Goal: Transaction & Acquisition: Download file/media

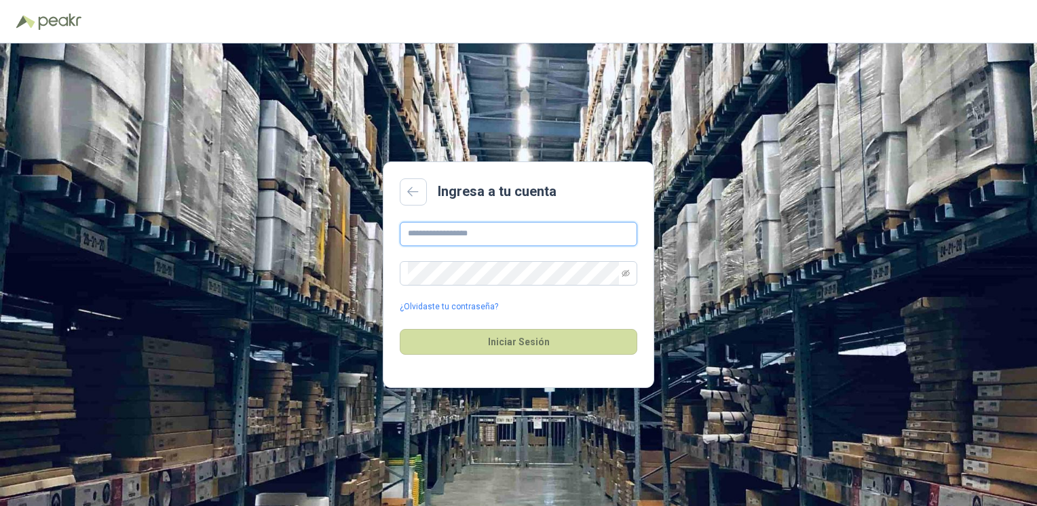
type input "**********"
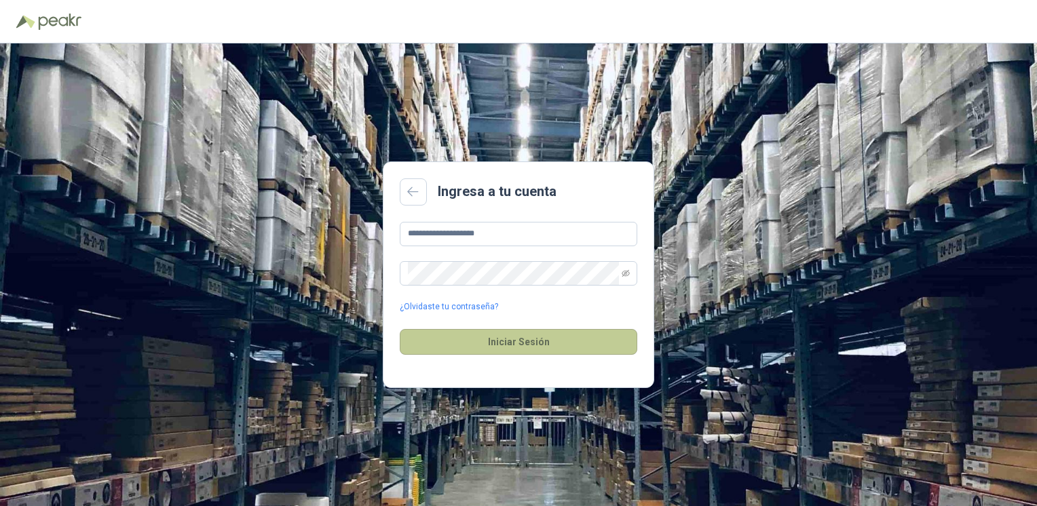
click at [534, 336] on button "Iniciar Sesión" at bounding box center [519, 342] width 238 height 26
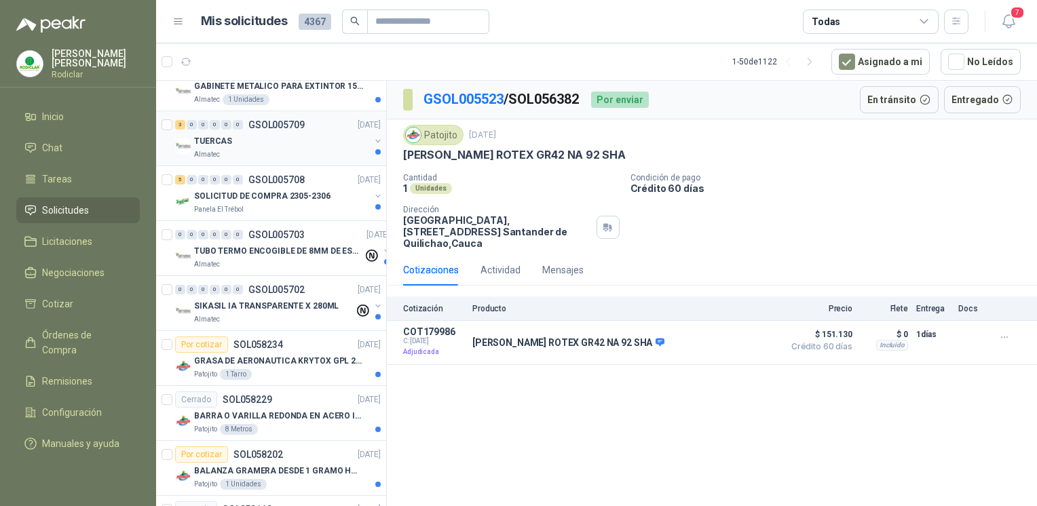
scroll to position [272, 0]
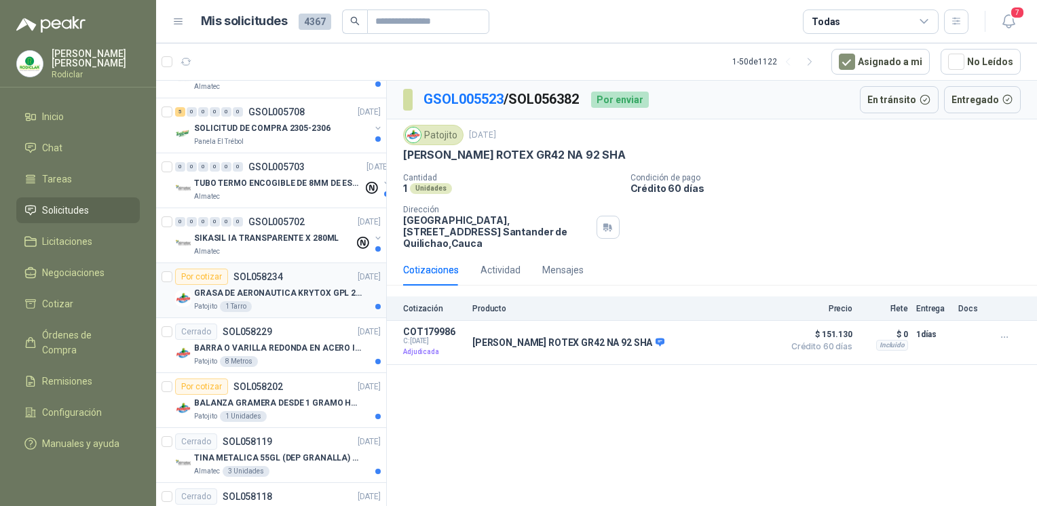
click at [263, 295] on p "GRASA DE AERONAUTICA KRYTOX GPL 207 (SE ADJUNTA IMAGEN DE REFERENCIA)" at bounding box center [278, 293] width 169 height 13
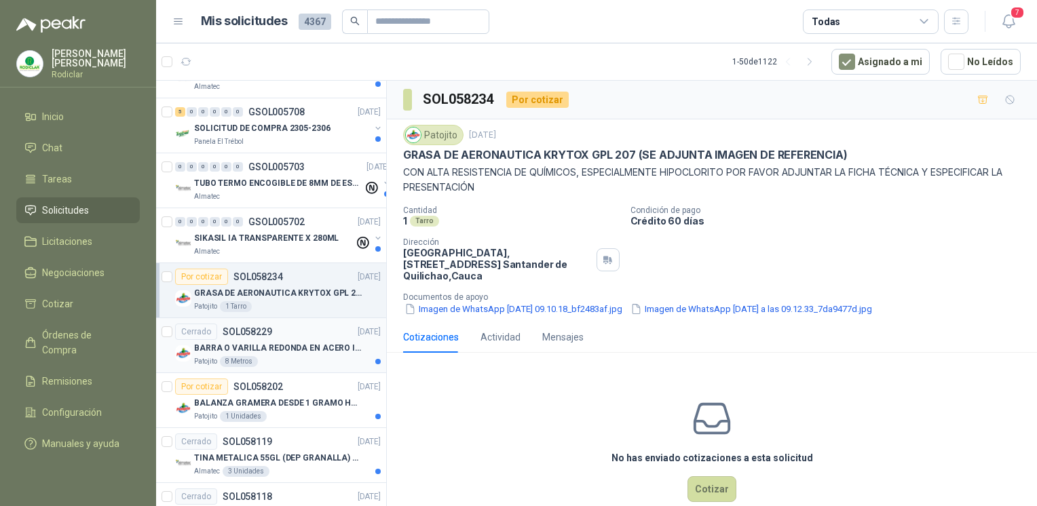
click at [266, 342] on p "BARRA O VARILLA REDONDA EN ACERO INOXIDABLE DE 2" O 50 MM" at bounding box center [278, 348] width 169 height 13
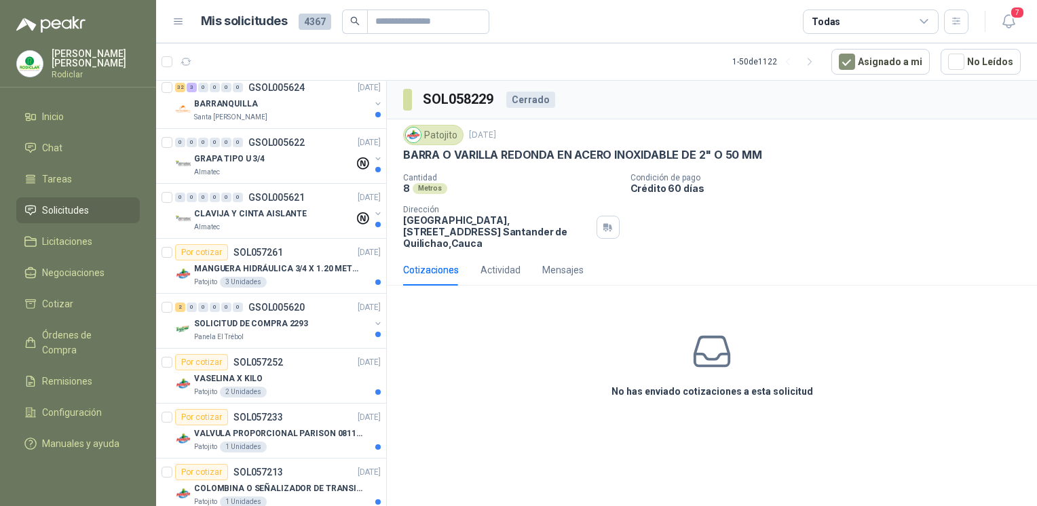
scroll to position [1561, 0]
click at [272, 279] on div "Patojito 3 Unidades" at bounding box center [287, 281] width 187 height 11
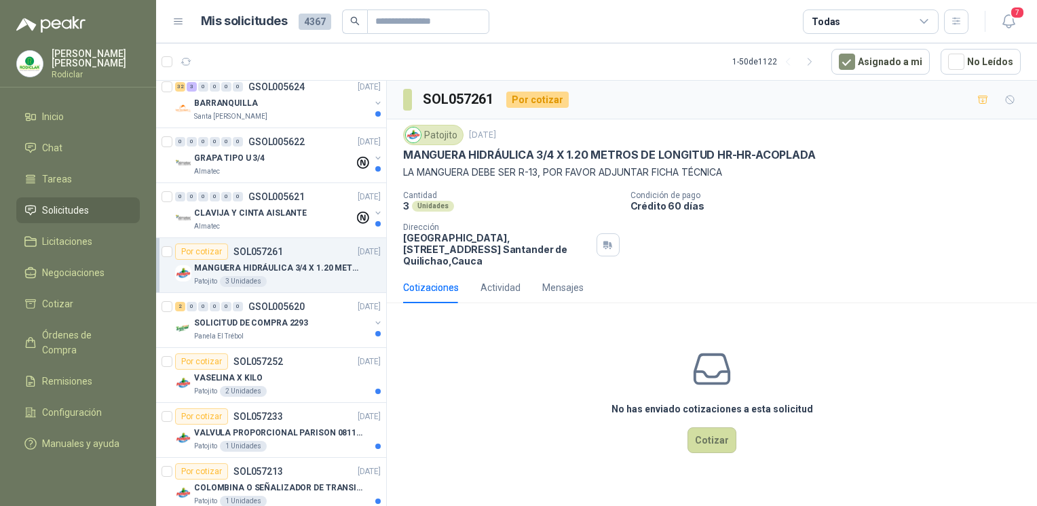
click at [752, 316] on div "No has enviado cotizaciones a esta solicitud Cotizar" at bounding box center [712, 400] width 650 height 173
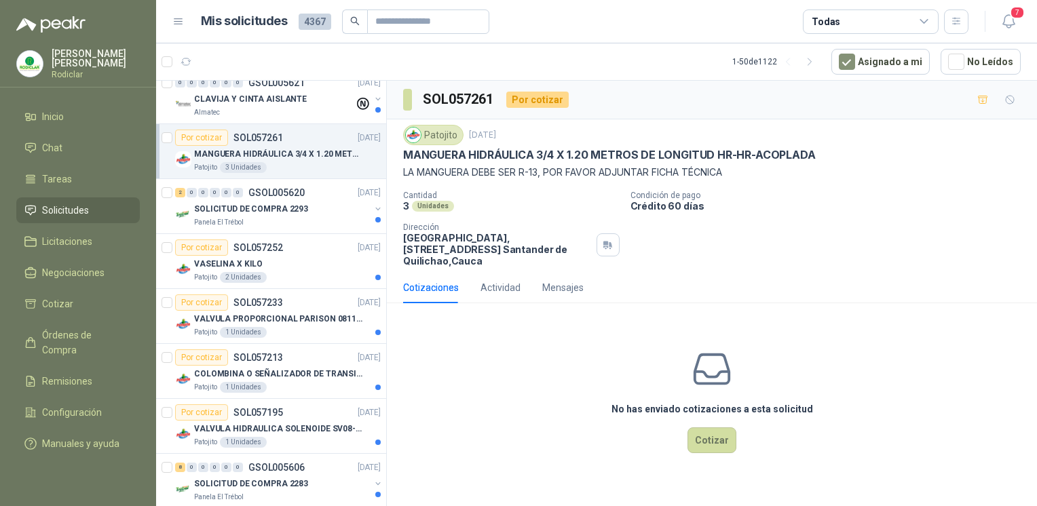
scroll to position [1697, 0]
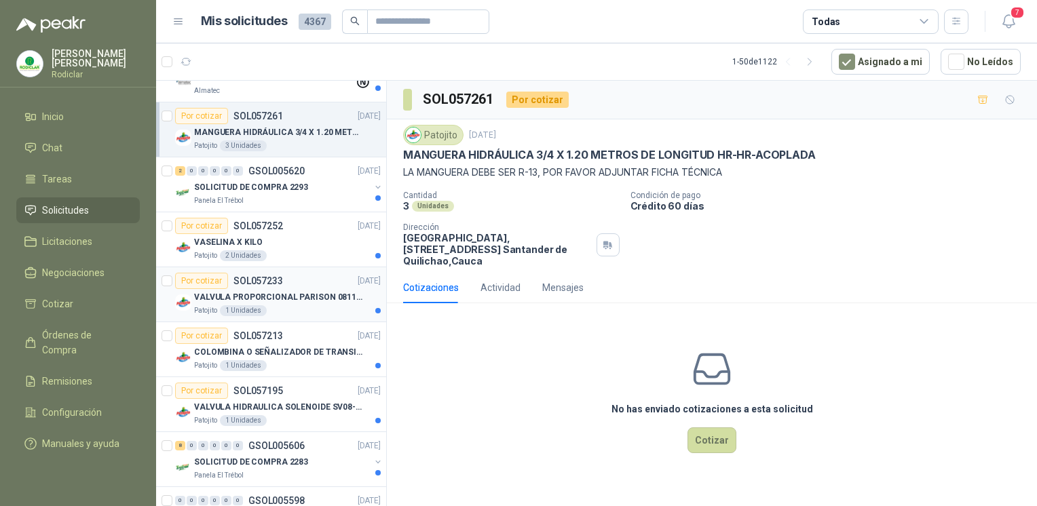
click at [297, 307] on div "Patojito 1 Unidades" at bounding box center [287, 310] width 187 height 11
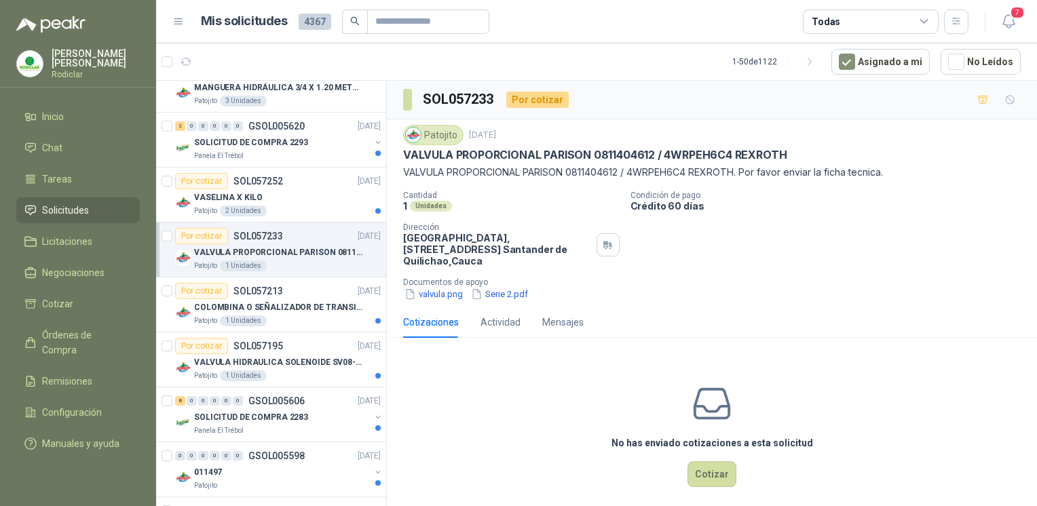
scroll to position [1765, 0]
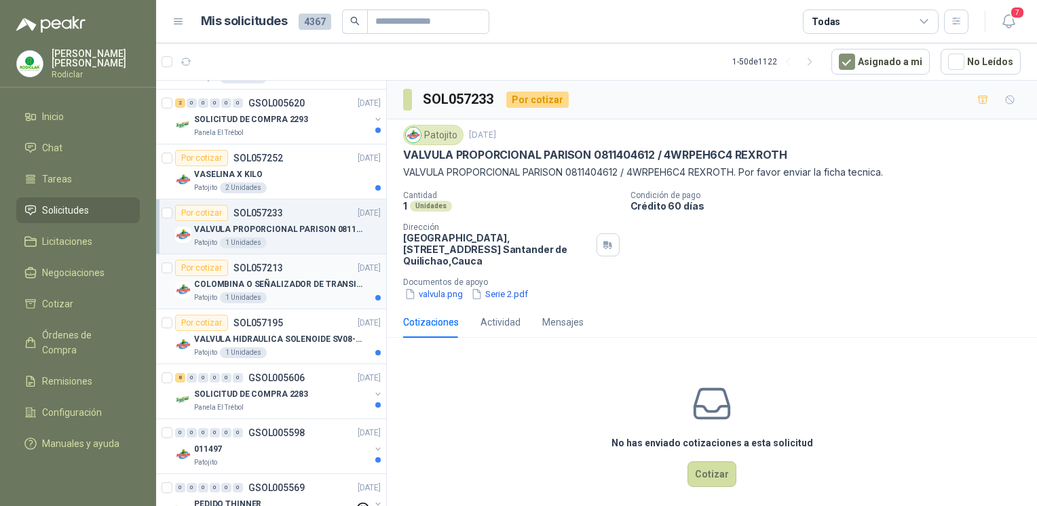
click at [264, 293] on div "Patojito 1 Unidades" at bounding box center [287, 298] width 187 height 11
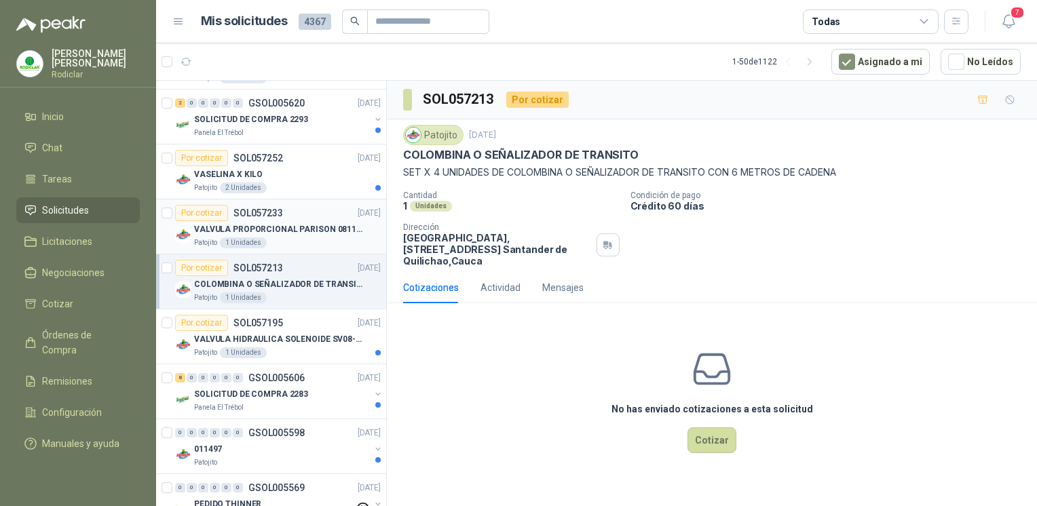
click at [274, 231] on div "VALVULA PROPORCIONAL PARISON 0811404612 / 4WRPEH6C4 REXROTH" at bounding box center [287, 229] width 187 height 16
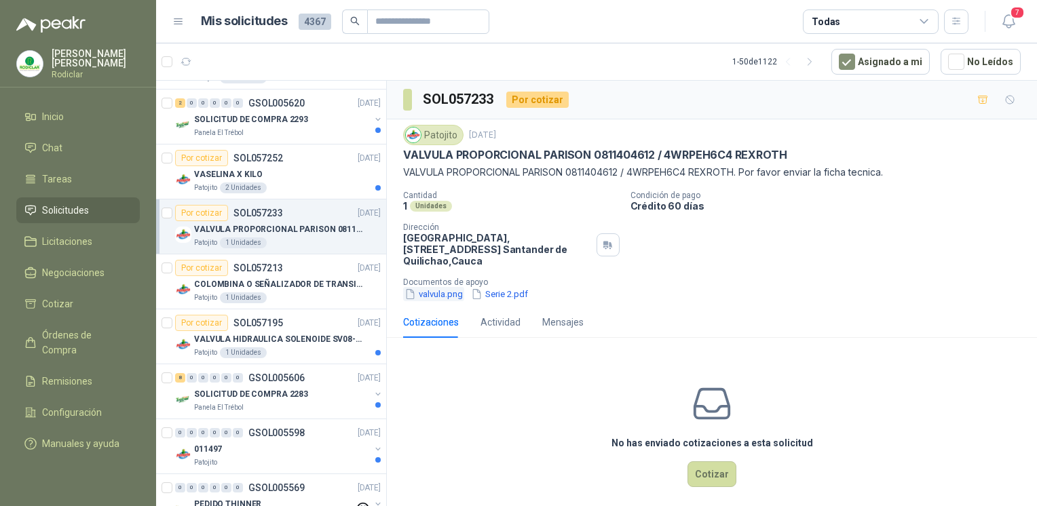
click at [421, 294] on button "valvula.png" at bounding box center [433, 294] width 61 height 14
click at [508, 287] on button "Serie 2.pdf" at bounding box center [500, 294] width 60 height 14
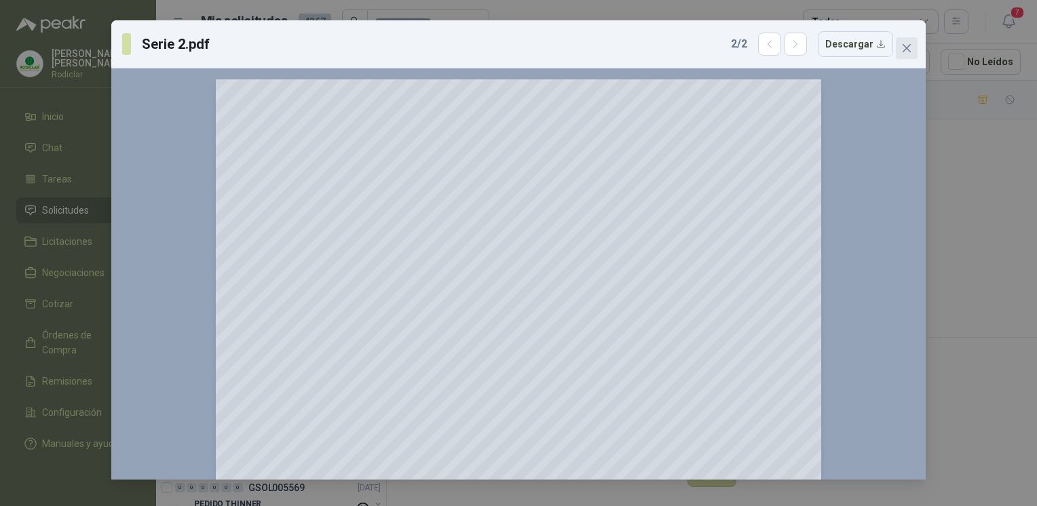
click at [912, 48] on icon "close" at bounding box center [906, 48] width 11 height 11
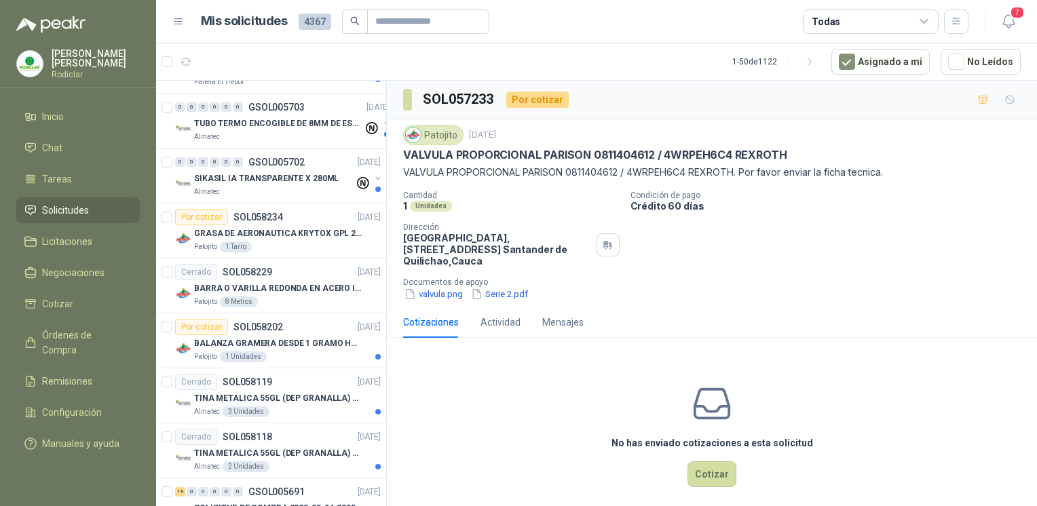
scroll to position [339, 0]
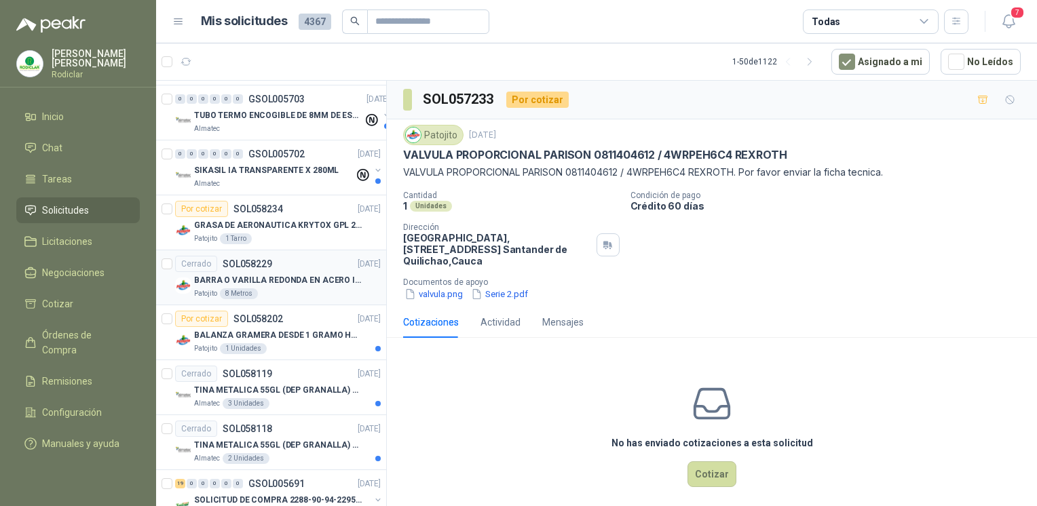
click at [299, 288] on div "Patojito 8 Metros" at bounding box center [287, 293] width 187 height 11
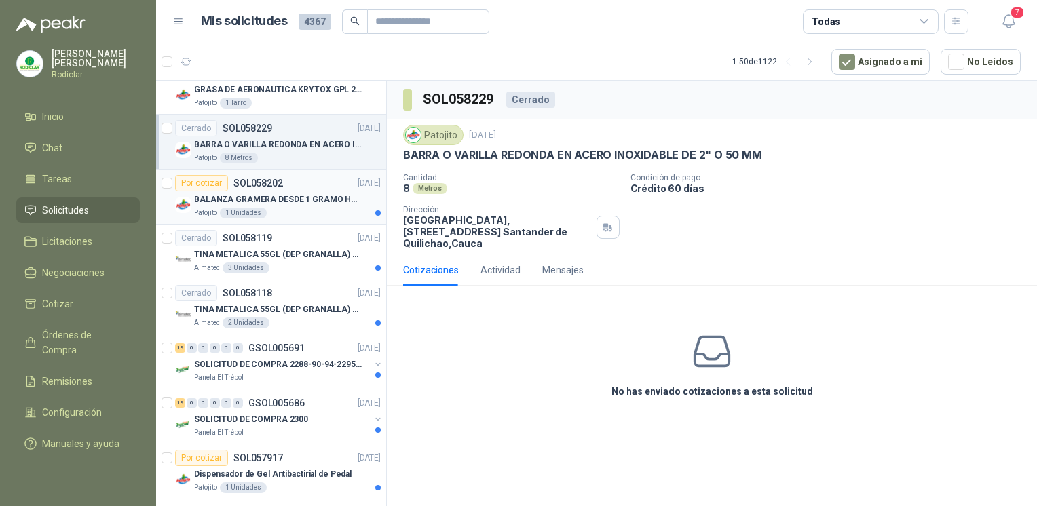
scroll to position [407, 0]
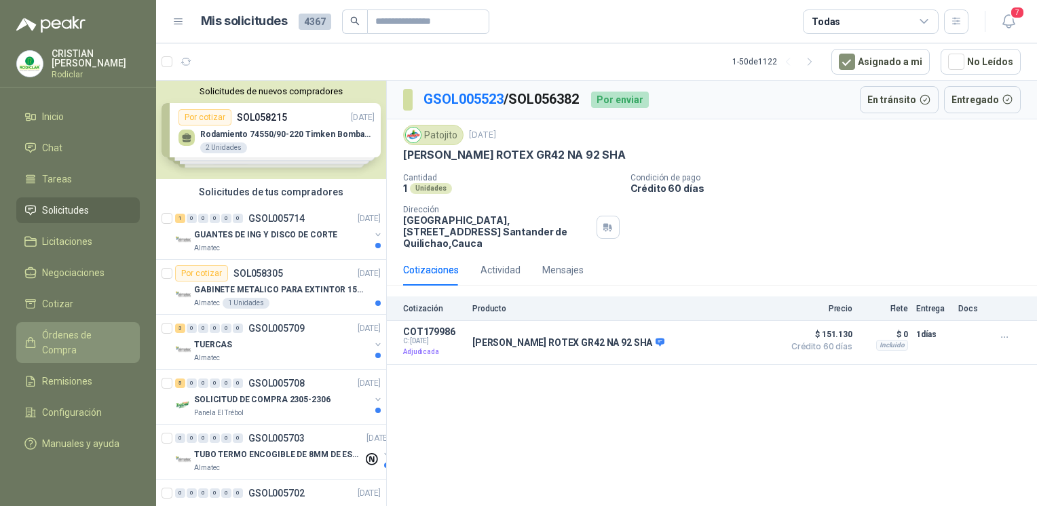
click at [45, 330] on span "Órdenes de Compra" at bounding box center [84, 343] width 85 height 30
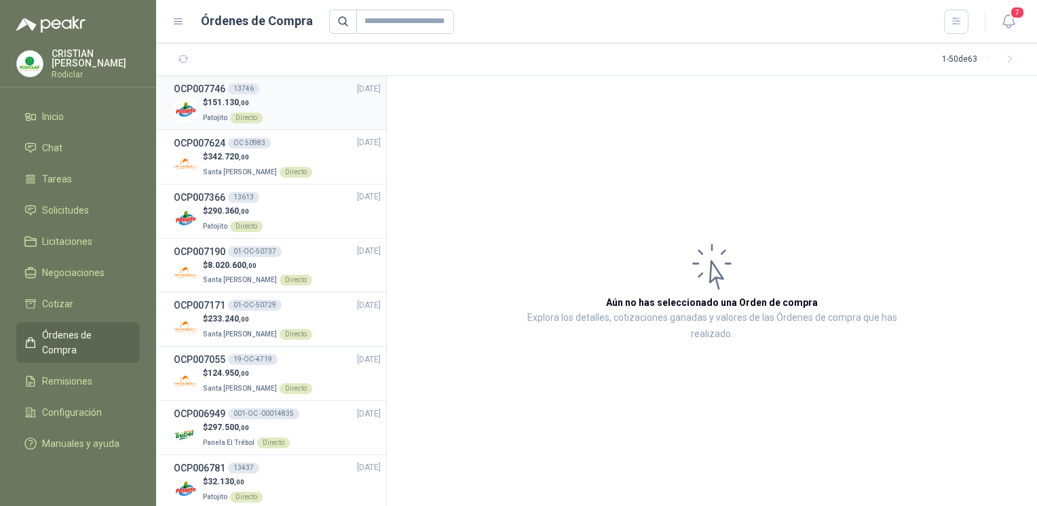
click at [263, 106] on div "$ 151.130 ,00 Patojito Directo" at bounding box center [277, 110] width 207 height 28
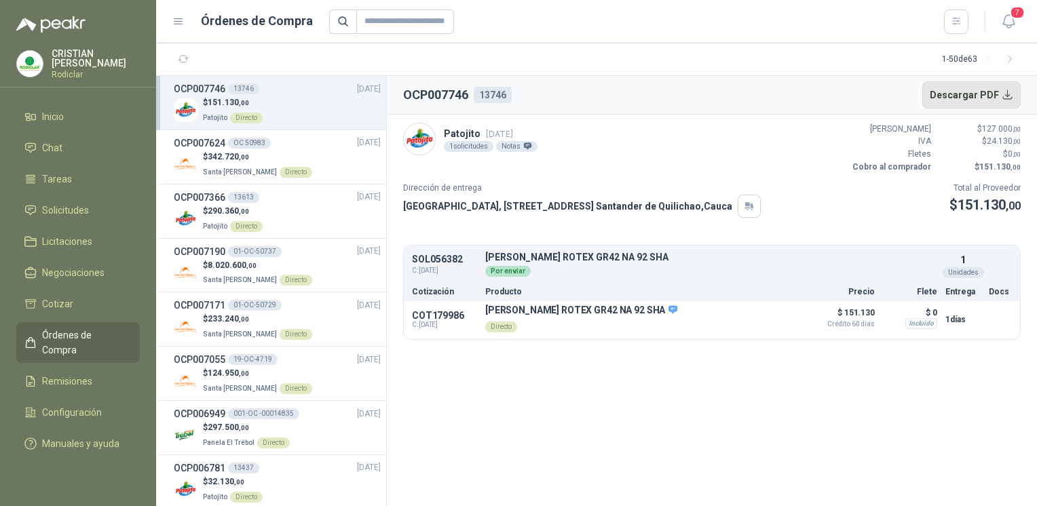
click at [992, 95] on button "Descargar PDF" at bounding box center [971, 94] width 99 height 27
